Goal: Task Accomplishment & Management: Manage account settings

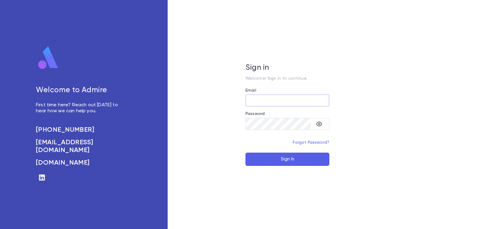
type input "**********"
click at [255, 161] on button "Sign In" at bounding box center [288, 159] width 84 height 13
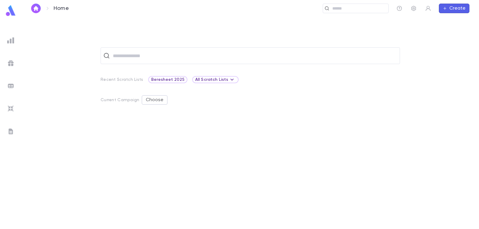
click at [10, 36] on div at bounding box center [10, 40] width 11 height 11
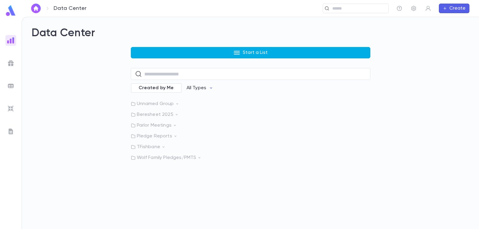
click at [187, 51] on button "Start a List" at bounding box center [251, 52] width 240 height 11
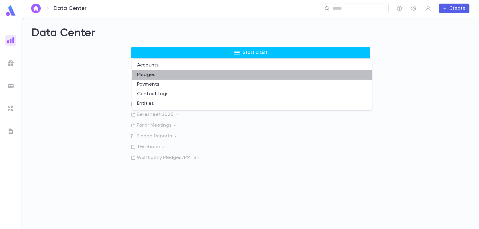
click at [156, 73] on li "Pledges" at bounding box center [252, 75] width 240 height 10
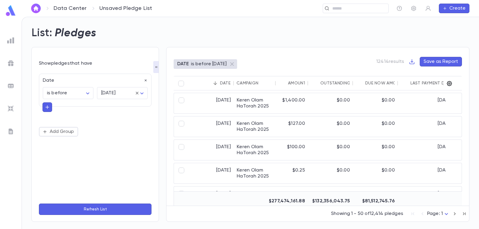
click at [449, 84] on icon "button" at bounding box center [450, 84] width 6 height 6
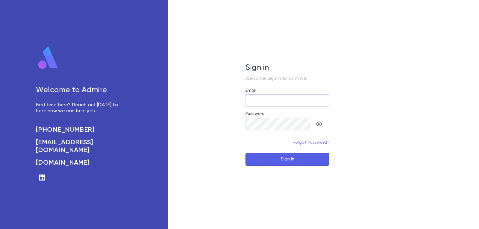
type input "**********"
click at [299, 160] on button "Sign In" at bounding box center [288, 159] width 84 height 13
type input "**********"
click at [289, 160] on button "Sign In" at bounding box center [288, 159] width 84 height 13
type input "**********"
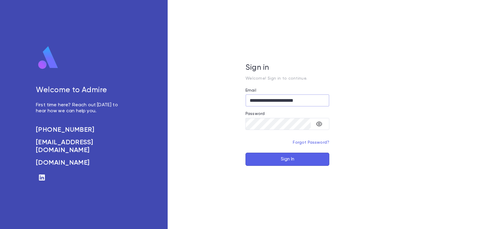
click at [296, 162] on button "Sign In" at bounding box center [288, 159] width 84 height 13
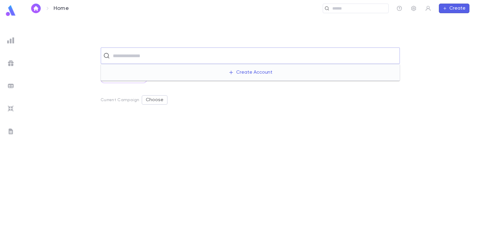
click at [340, 59] on input "text" at bounding box center [254, 55] width 286 height 11
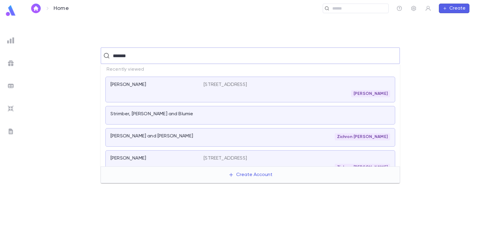
type input "********"
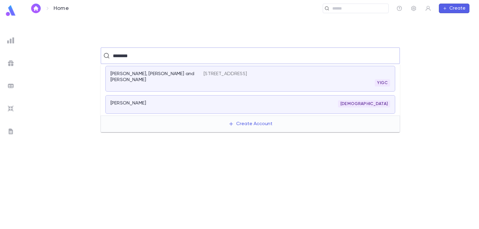
click at [255, 90] on div "Henfield, Hirsh and Deena 22549 Fairmount Blvd., Shaker Heights OH 44118 YIGC" at bounding box center [250, 79] width 290 height 26
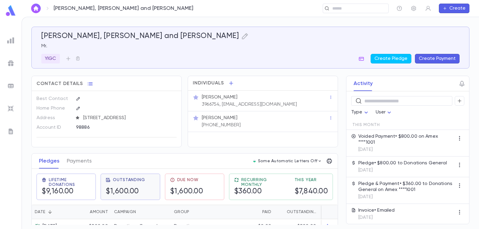
scroll to position [90, 0]
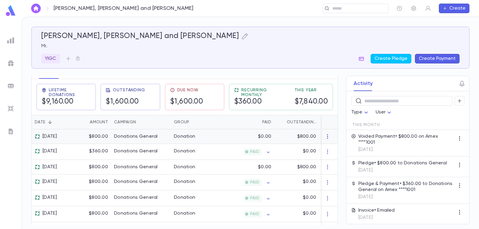
click at [328, 140] on icon "button" at bounding box center [328, 137] width 6 height 6
click at [329, 139] on div at bounding box center [239, 114] width 479 height 229
click at [325, 140] on icon "button" at bounding box center [328, 137] width 6 height 6
click at [142, 143] on div at bounding box center [239, 114] width 479 height 229
click at [155, 140] on div "Donations General" at bounding box center [136, 137] width 44 height 6
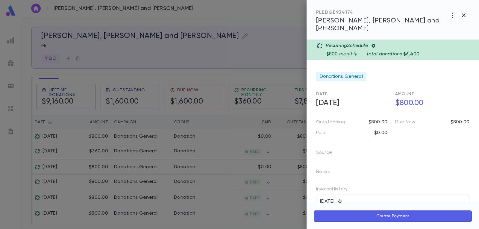
click at [375, 44] on icon at bounding box center [373, 46] width 4 height 4
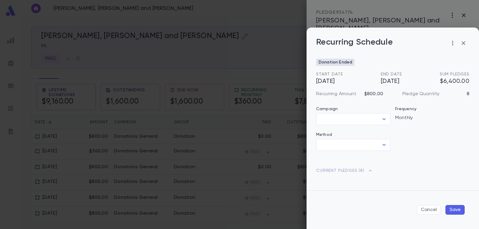
type input "**********"
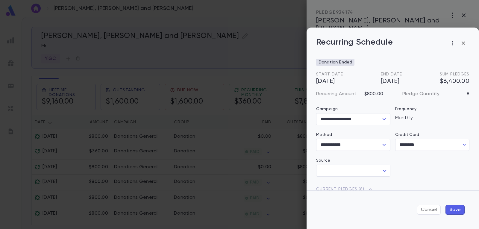
click at [464, 44] on icon "button" at bounding box center [463, 43] width 7 height 7
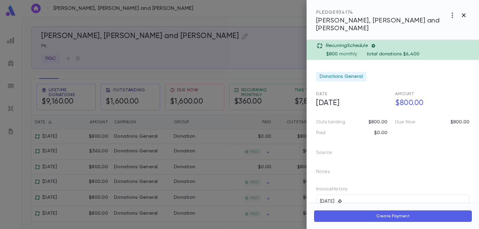
click at [465, 16] on icon "button" at bounding box center [464, 15] width 4 height 4
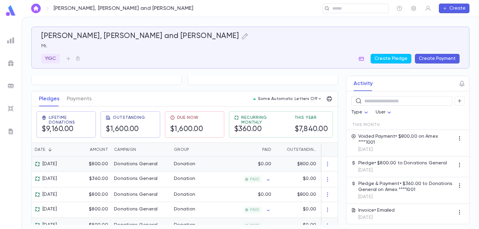
scroll to position [60, 0]
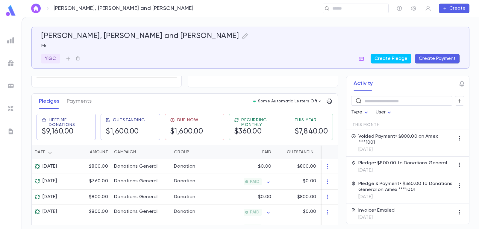
drag, startPoint x: 336, startPoint y: 124, endPoint x: 336, endPoint y: 128, distance: 3.9
click at [336, 128] on div "Activity ​ Type User This Month Voided Payment • $800.00 on Amex ****1001 9/26/…" at bounding box center [402, 150] width 134 height 149
drag, startPoint x: 336, startPoint y: 129, endPoint x: 336, endPoint y: 134, distance: 4.5
click at [336, 133] on div "Activity ​ Type User This Month Voided Payment • $800.00 on Amex ****1001 9/26/…" at bounding box center [402, 150] width 134 height 149
click at [327, 170] on icon "button" at bounding box center [328, 167] width 6 height 6
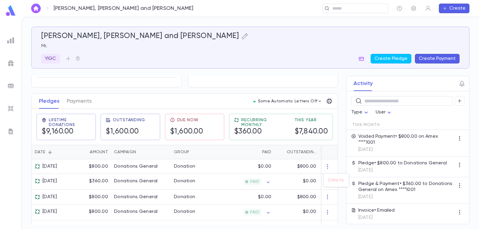
click at [329, 180] on ul "Delete" at bounding box center [336, 180] width 25 height 13
click at [212, 170] on div at bounding box center [239, 114] width 479 height 229
click at [137, 170] on div "Donations General" at bounding box center [136, 167] width 44 height 6
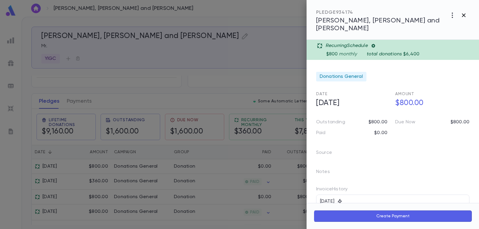
click at [466, 15] on icon "button" at bounding box center [463, 15] width 7 height 7
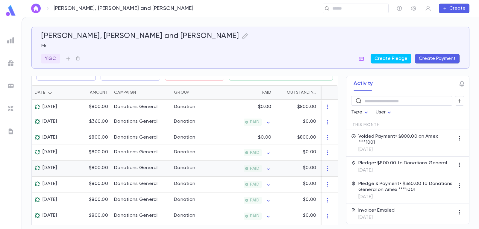
scroll to position [120, 0]
click at [329, 141] on div at bounding box center [330, 137] width 16 height 15
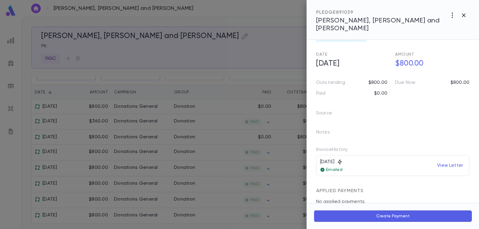
scroll to position [67, 0]
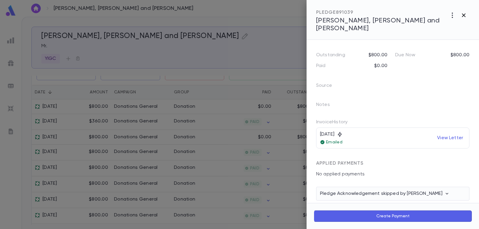
click at [464, 13] on icon "button" at bounding box center [463, 15] width 7 height 7
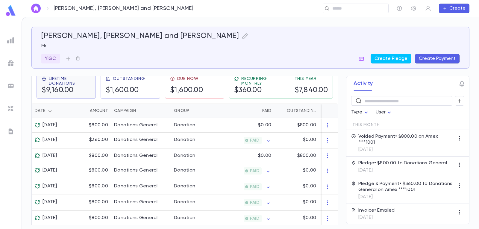
scroll to position [90, 0]
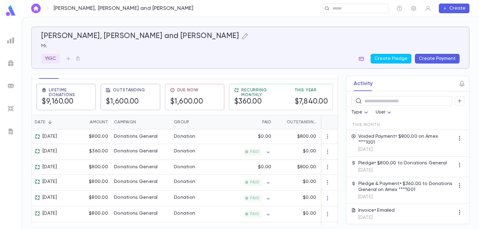
click at [82, 78] on button "Payments" at bounding box center [79, 71] width 25 height 15
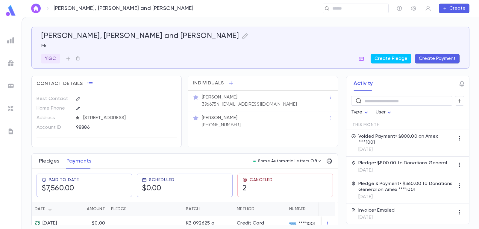
click at [44, 169] on button "Pledges" at bounding box center [49, 161] width 20 height 15
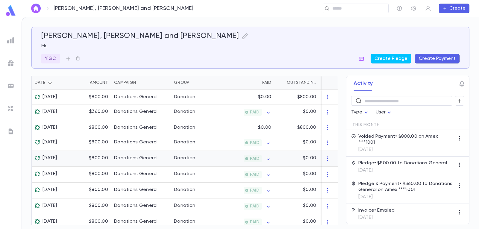
scroll to position [120, 0]
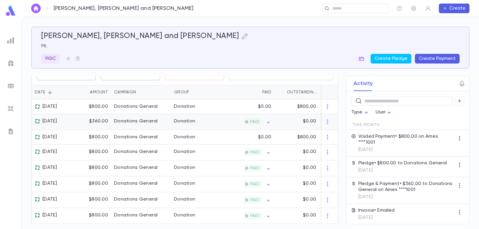
click at [111, 128] on div "Donations General" at bounding box center [141, 122] width 60 height 16
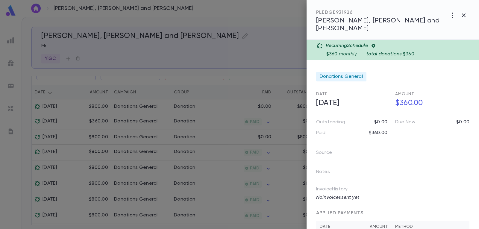
click at [375, 44] on icon at bounding box center [373, 46] width 4 height 4
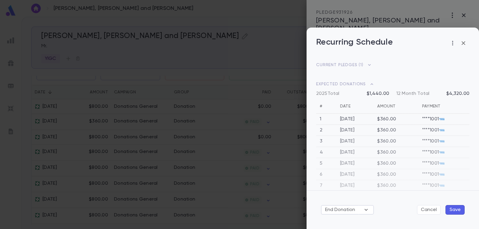
scroll to position [141, 0]
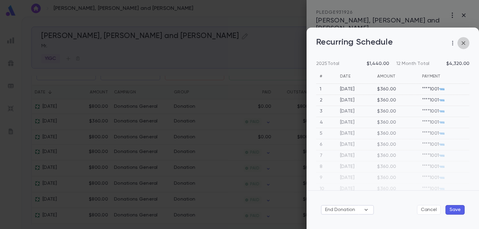
click at [463, 43] on icon "button" at bounding box center [464, 43] width 4 height 4
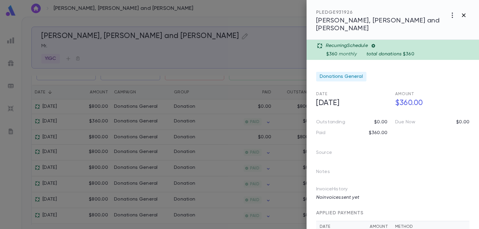
click at [462, 15] on icon "button" at bounding box center [463, 15] width 7 height 7
